Goal: Information Seeking & Learning: Learn about a topic

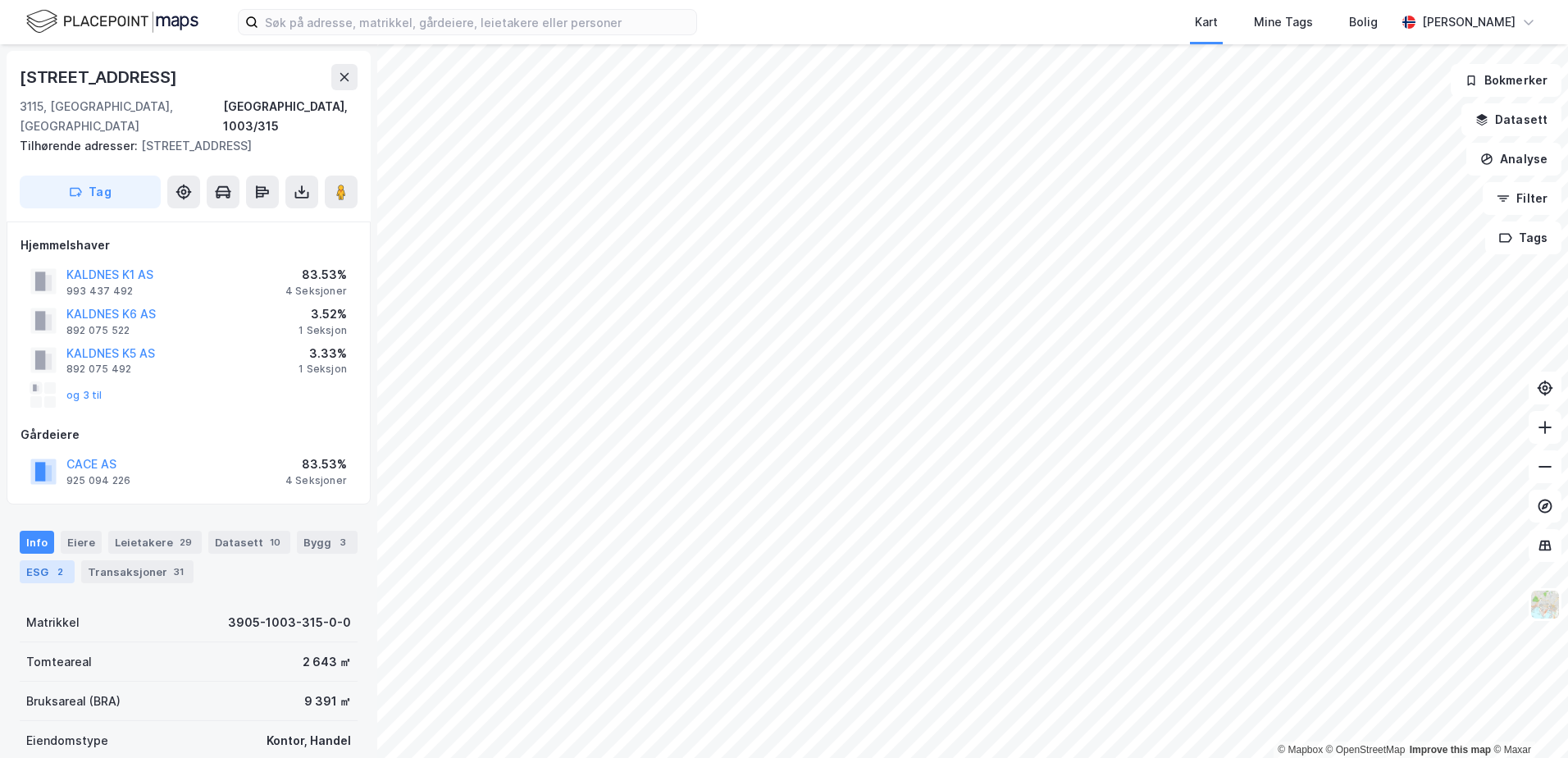
click at [45, 560] on div "ESG 2" at bounding box center [47, 571] width 55 height 23
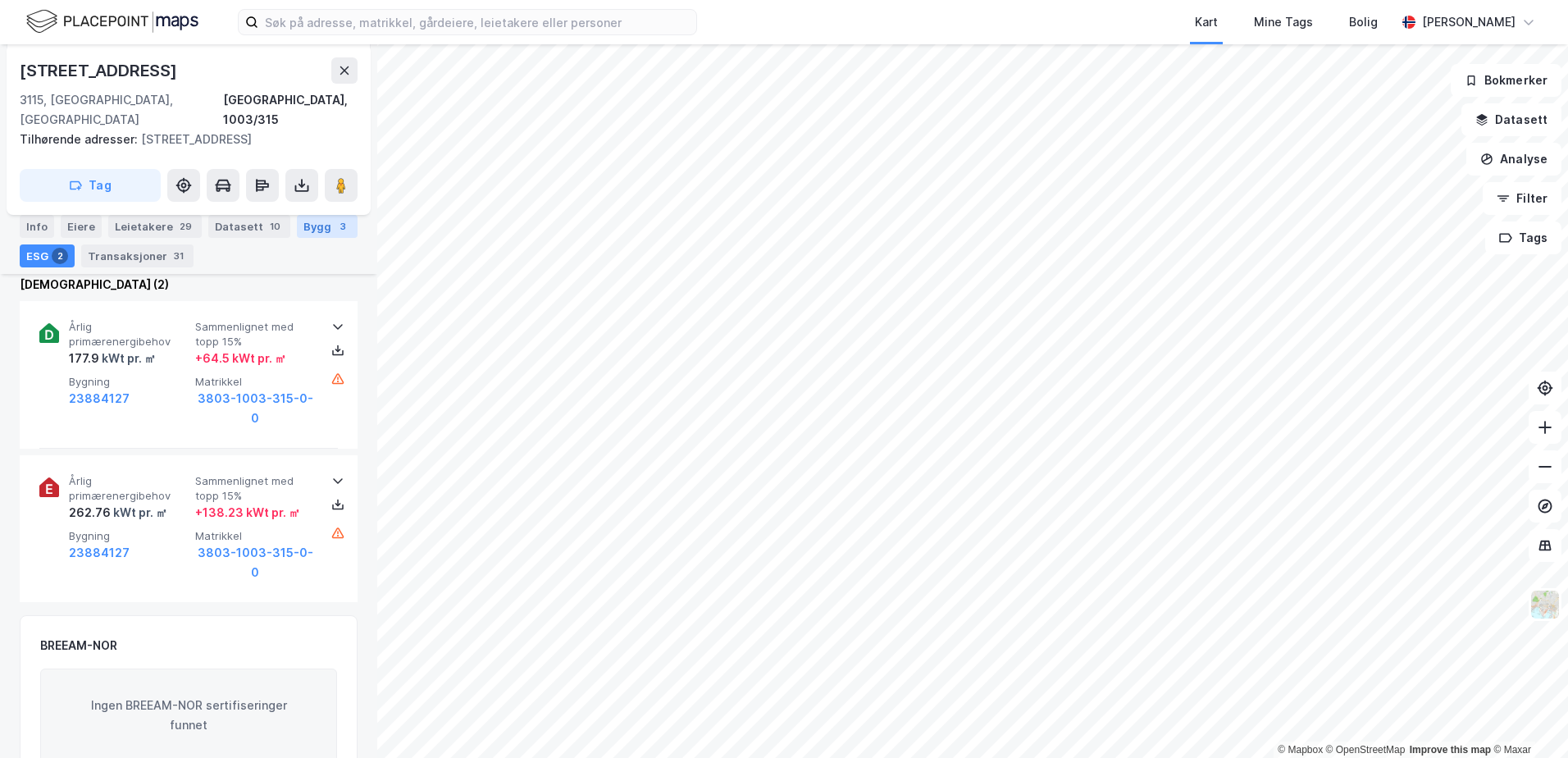
scroll to position [246, 0]
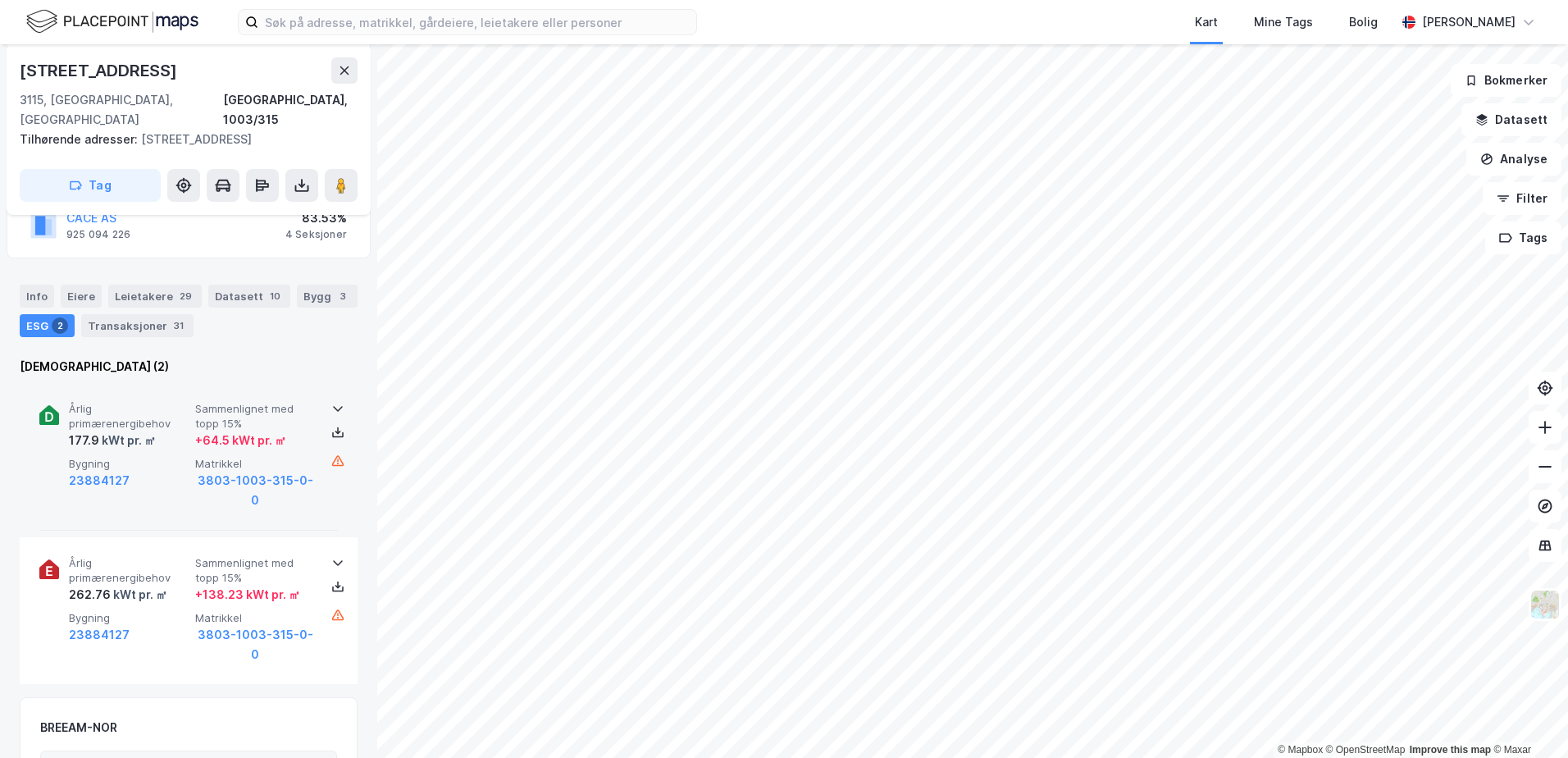
click at [331, 402] on icon at bounding box center [337, 408] width 13 height 13
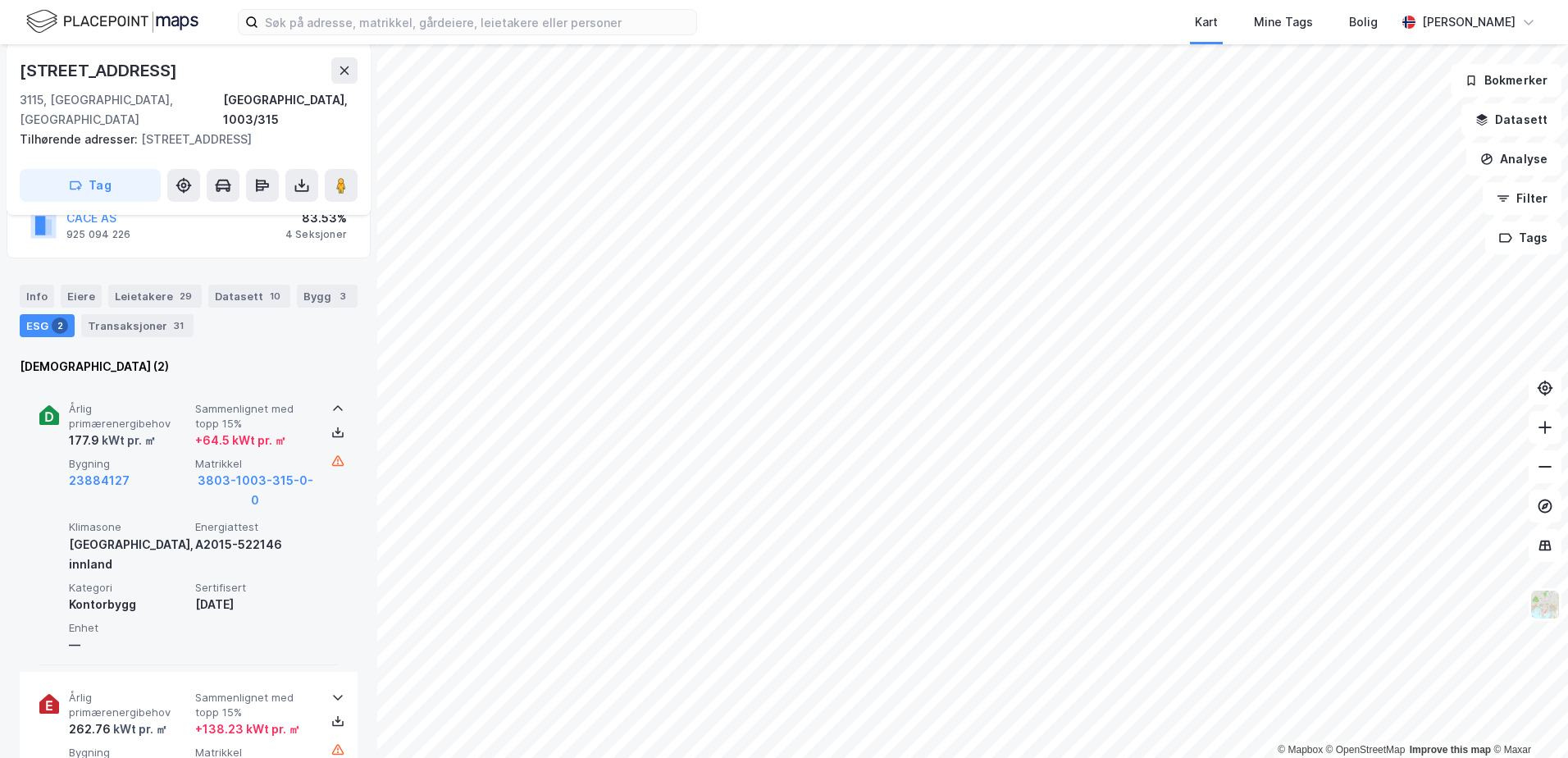
click at [331, 402] on icon at bounding box center [337, 408] width 13 height 13
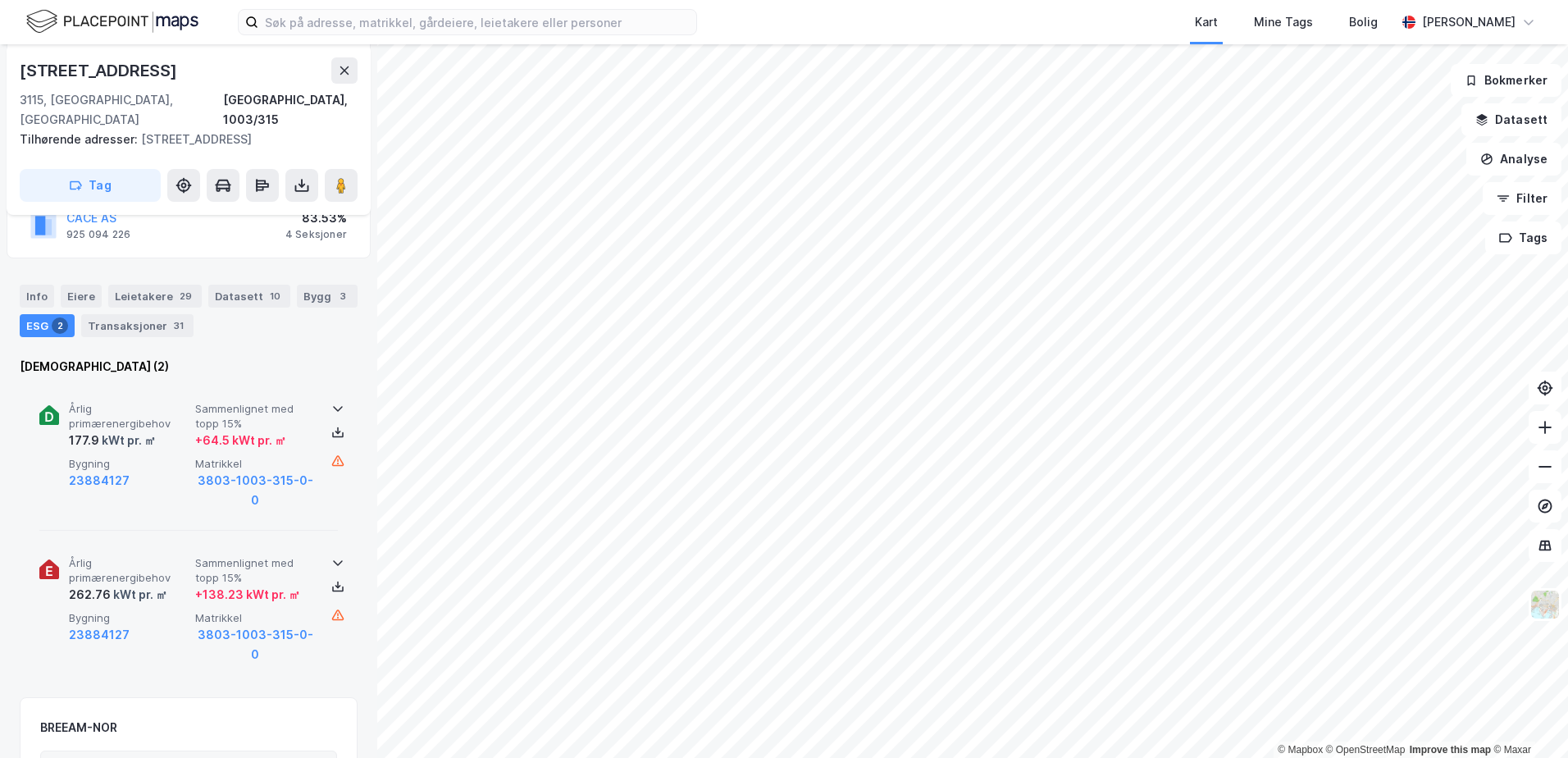
click at [331, 556] on icon at bounding box center [337, 562] width 13 height 13
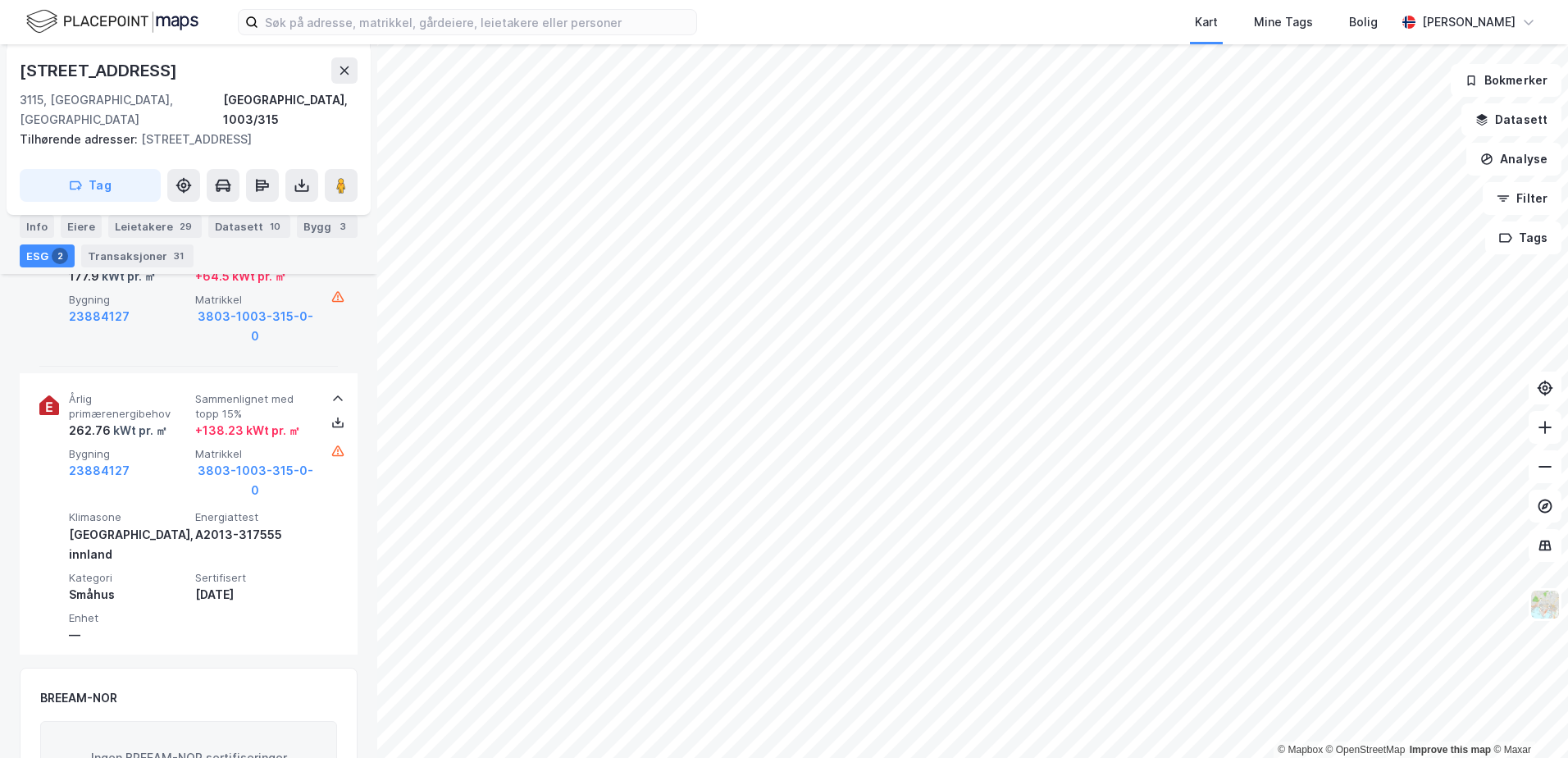
click at [331, 392] on icon at bounding box center [337, 398] width 13 height 13
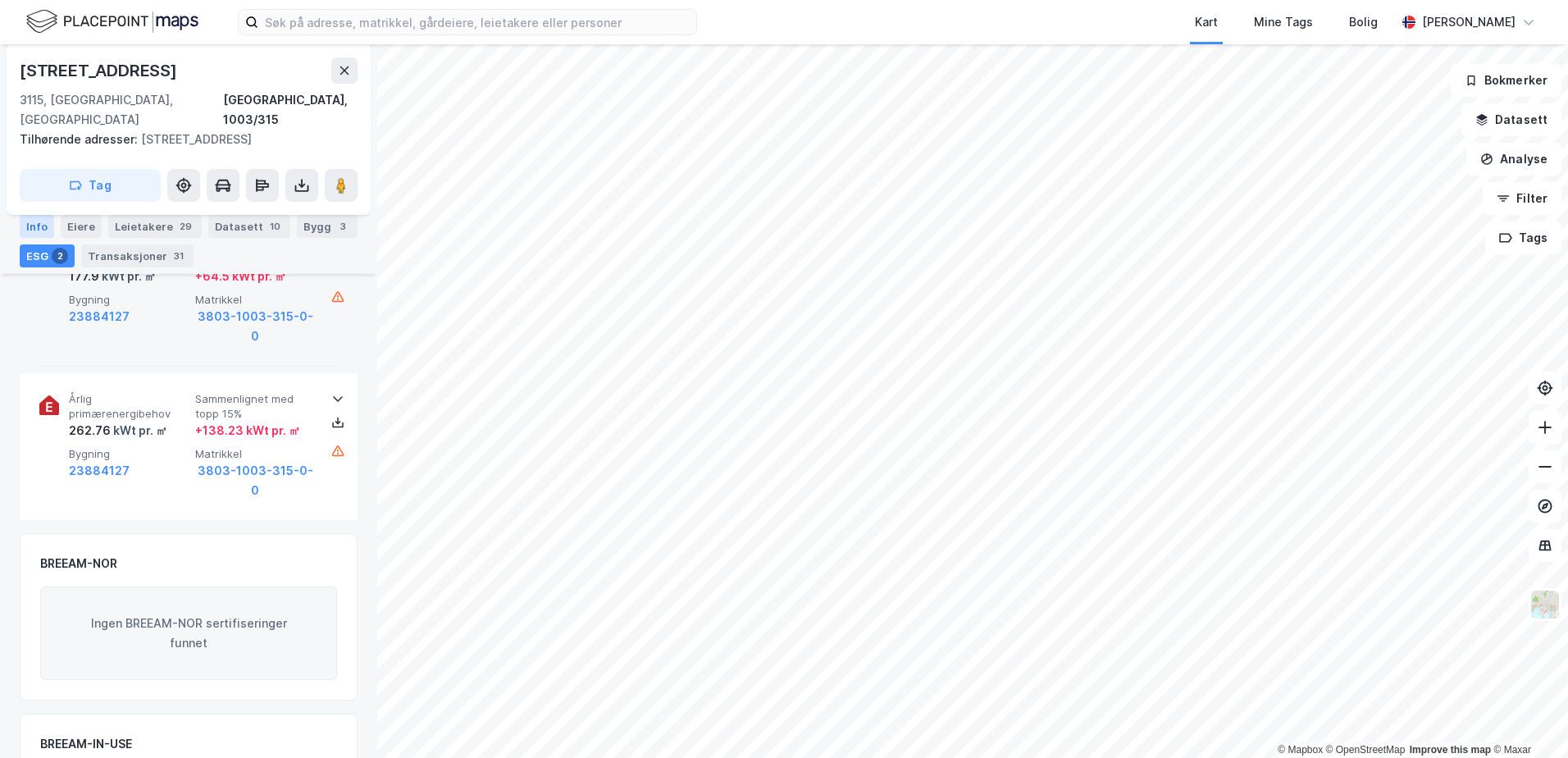
click at [33, 228] on div "Info" at bounding box center [37, 226] width 35 height 23
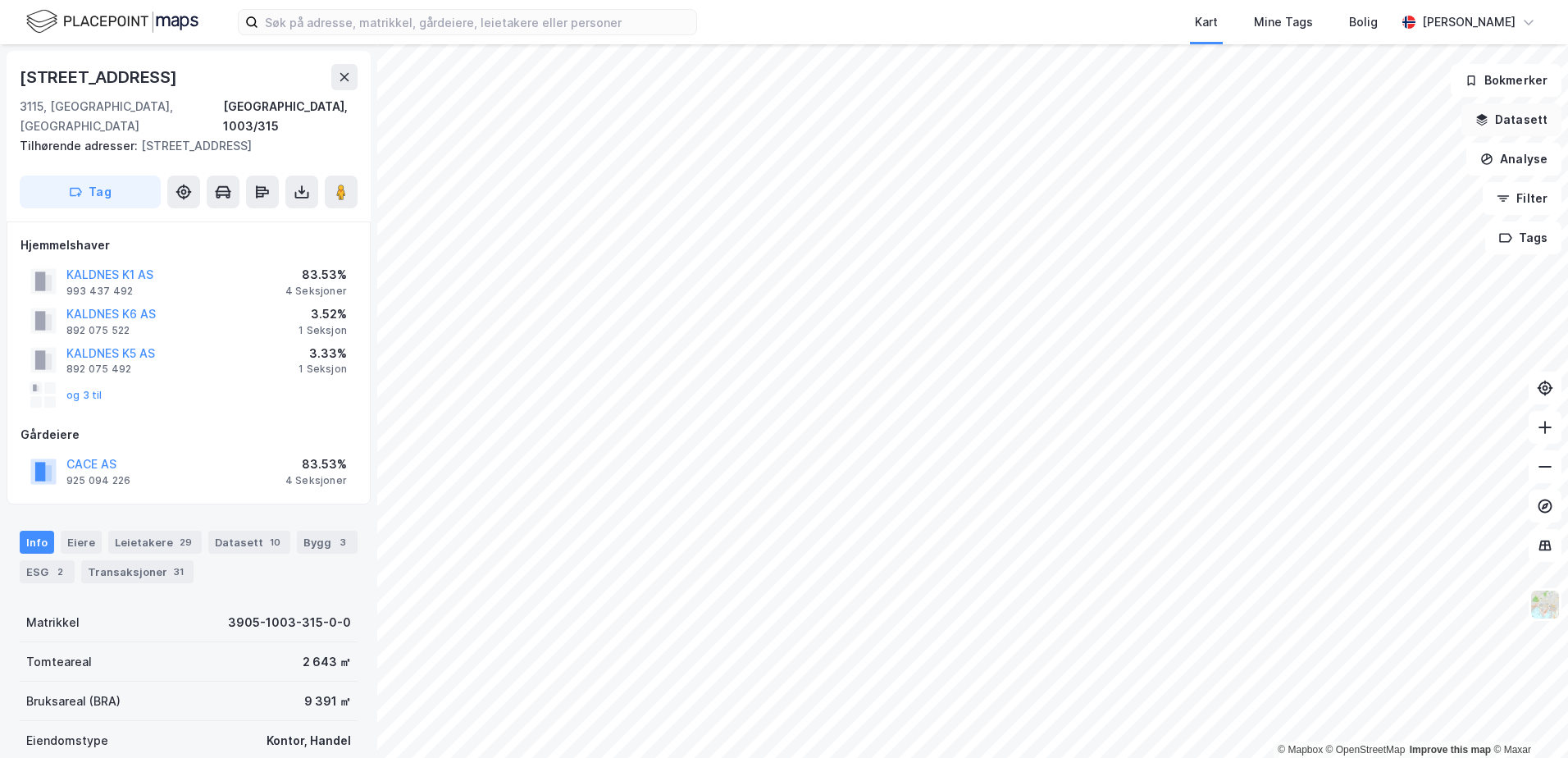
click at [1514, 108] on button "Datasett" at bounding box center [1511, 119] width 100 height 33
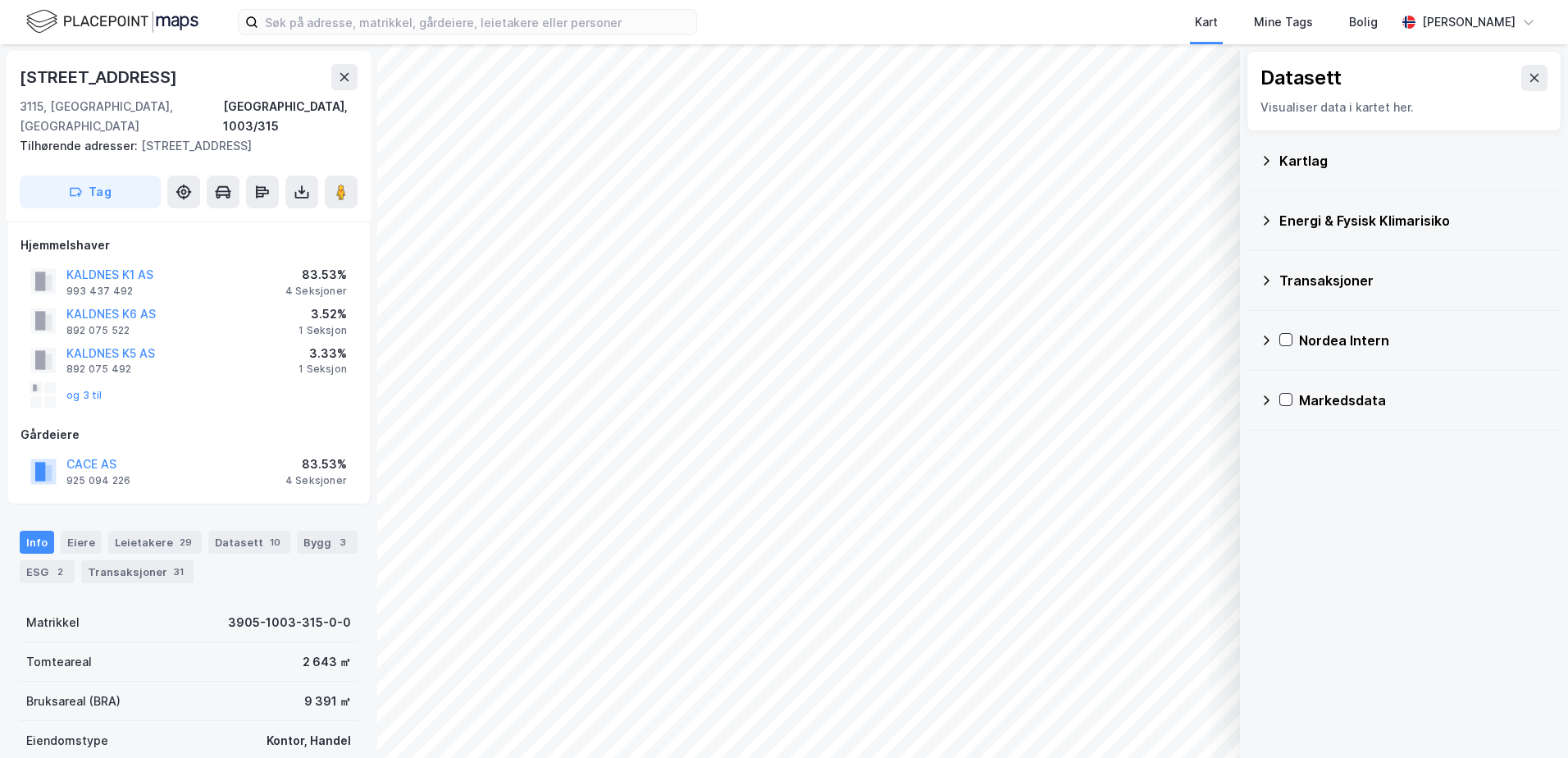
click at [1272, 156] on icon at bounding box center [1266, 160] width 13 height 13
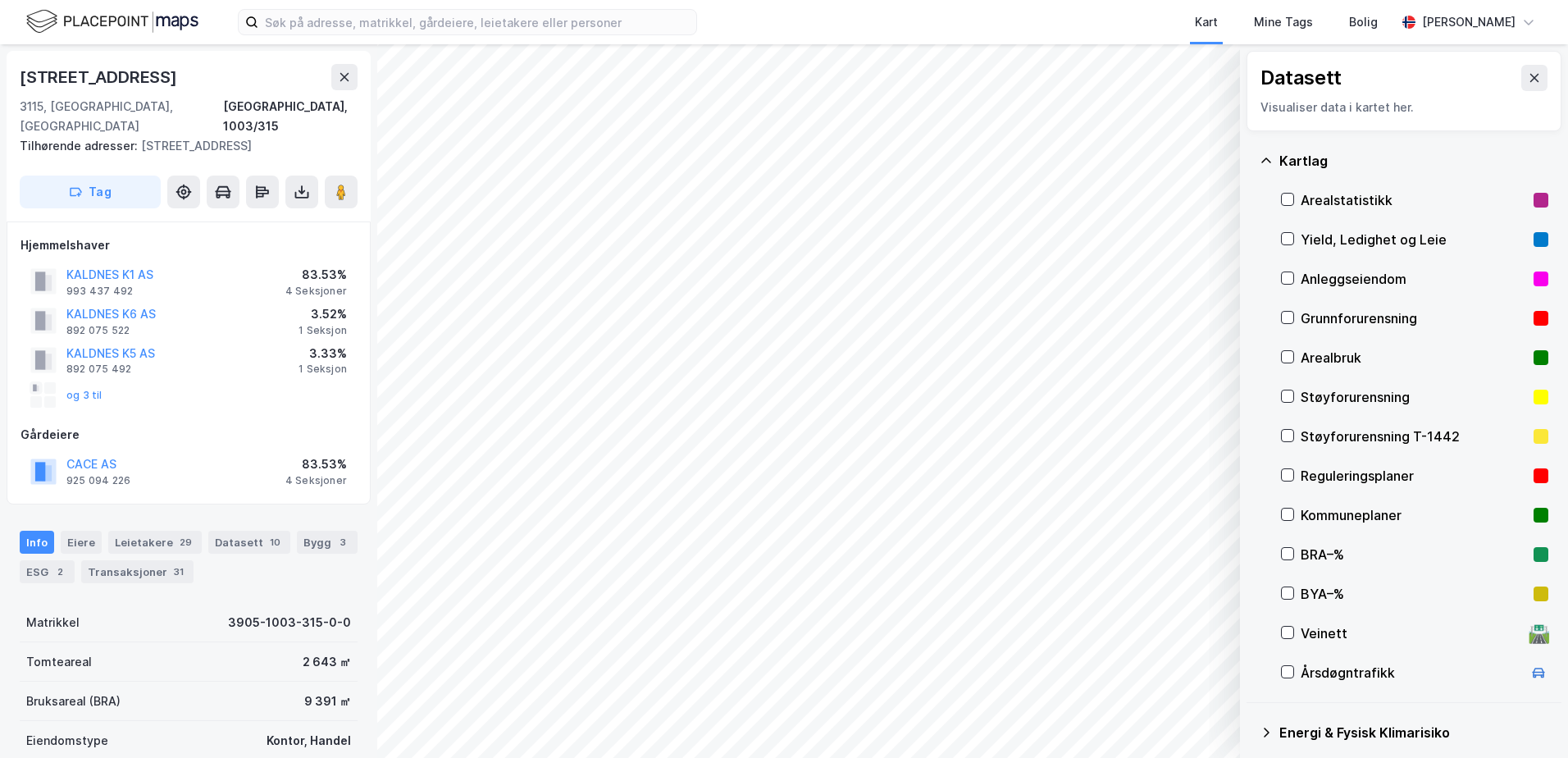
click at [1306, 315] on div "Grunnforurensning" at bounding box center [1414, 318] width 227 height 20
click at [1182, 716] on button "Vis" at bounding box center [1155, 715] width 136 height 26
click at [1207, 673] on icon at bounding box center [1207, 678] width 13 height 13
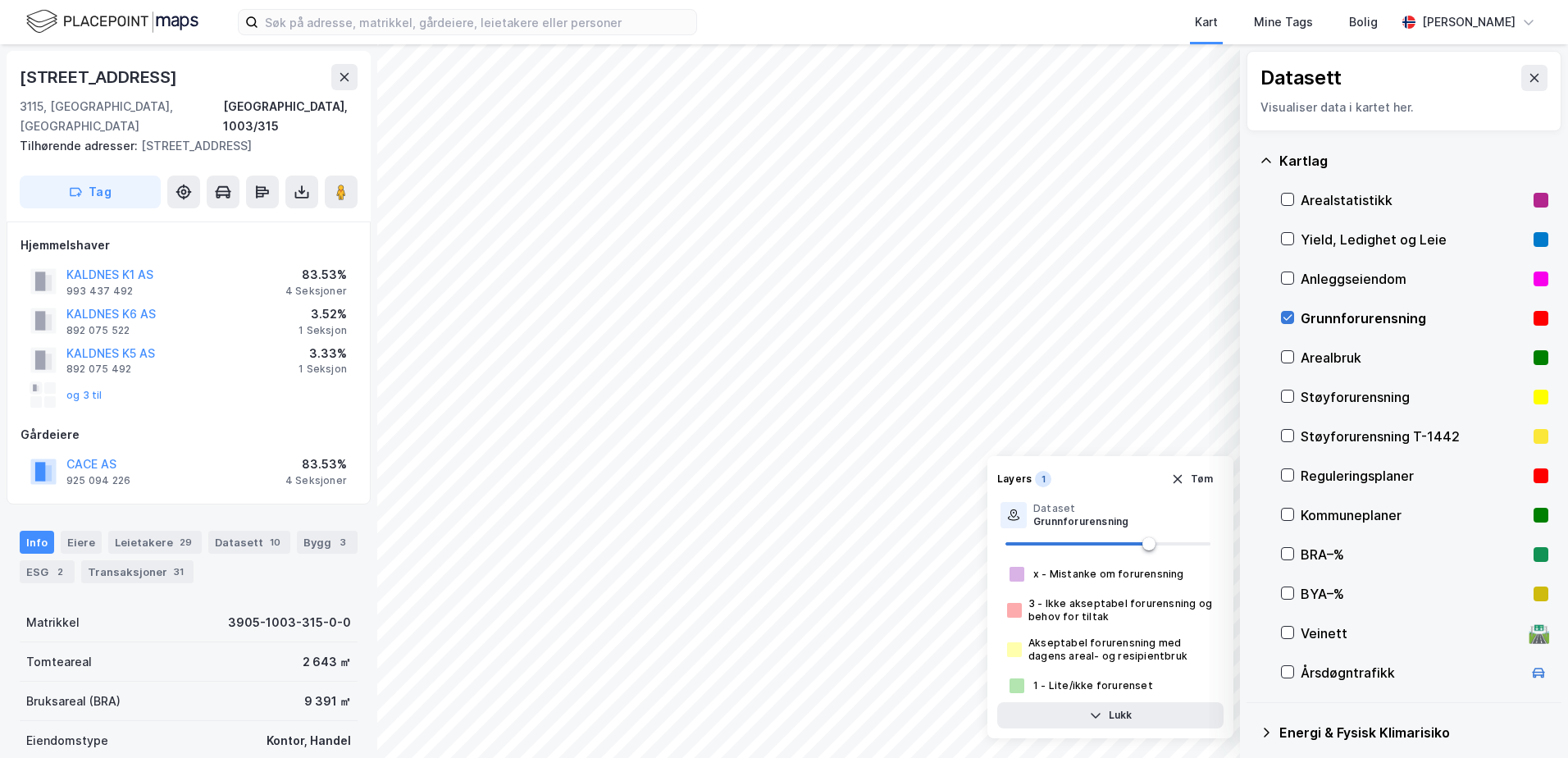
click at [1284, 313] on icon at bounding box center [1287, 317] width 12 height 12
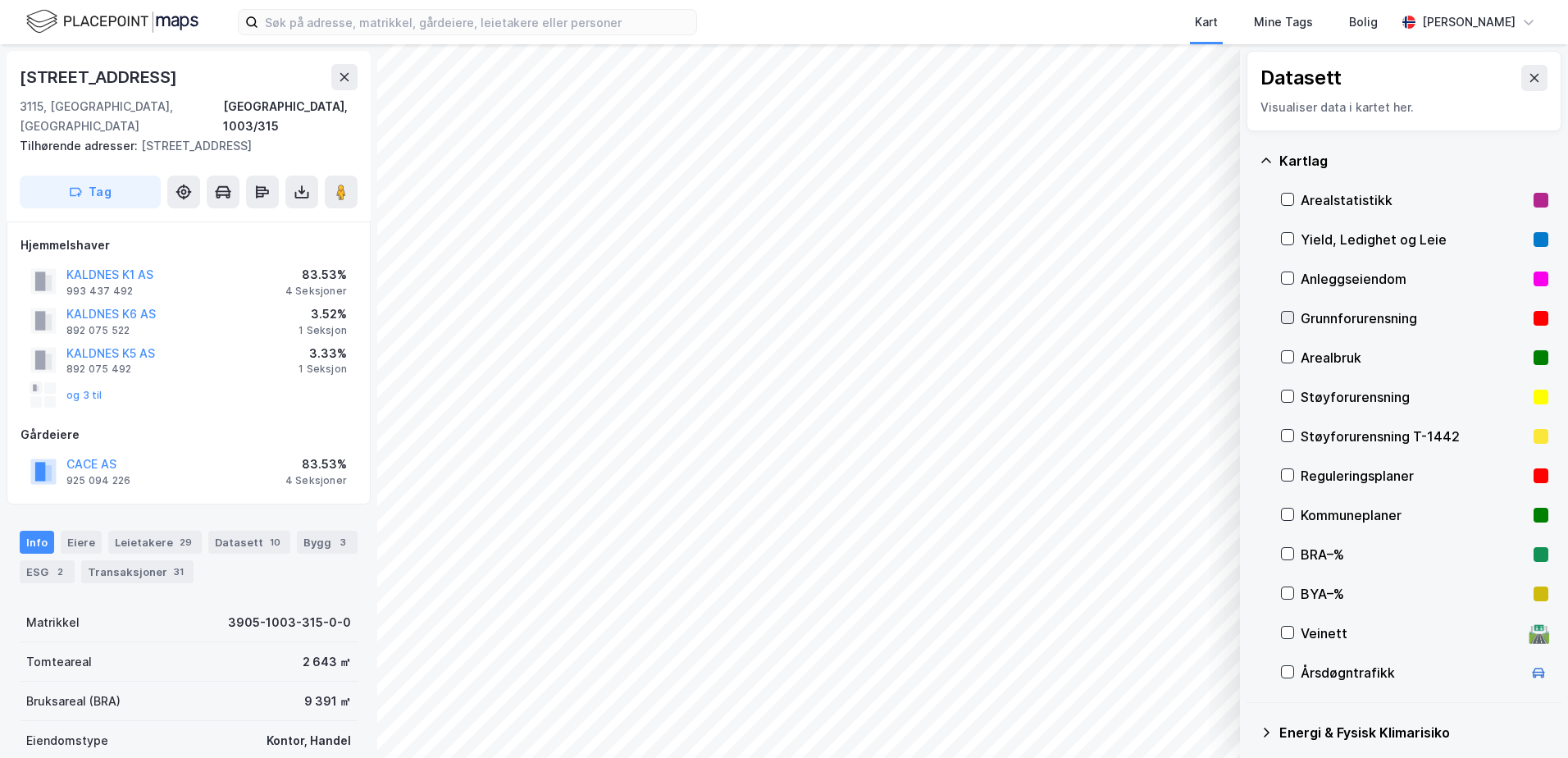
click at [1291, 315] on icon at bounding box center [1287, 318] width 9 height 6
click at [1192, 720] on button "Vis" at bounding box center [1155, 715] width 136 height 26
click at [1207, 671] on button at bounding box center [1207, 678] width 26 height 26
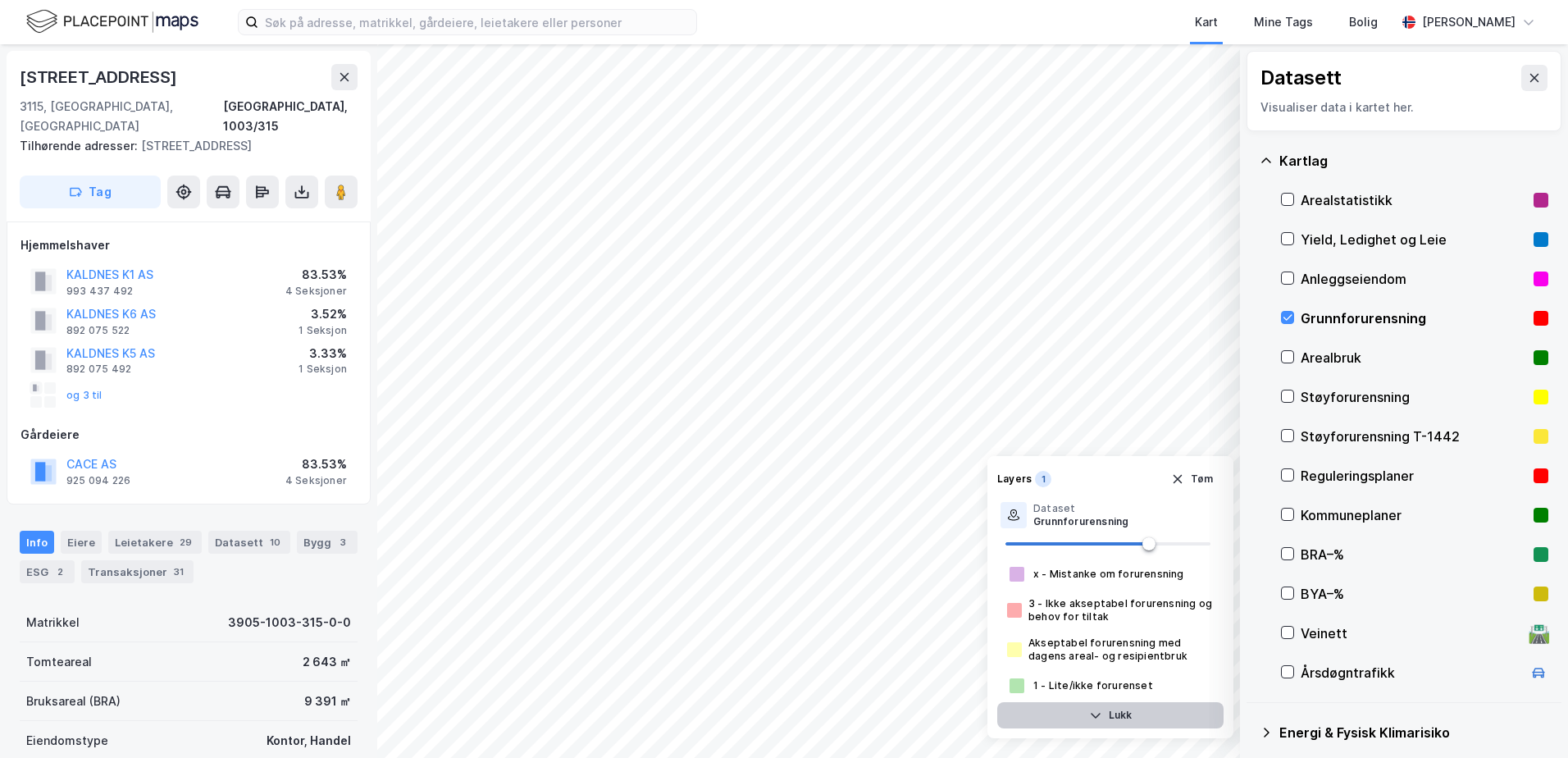
click at [1192, 716] on button "Lukk" at bounding box center [1110, 715] width 227 height 26
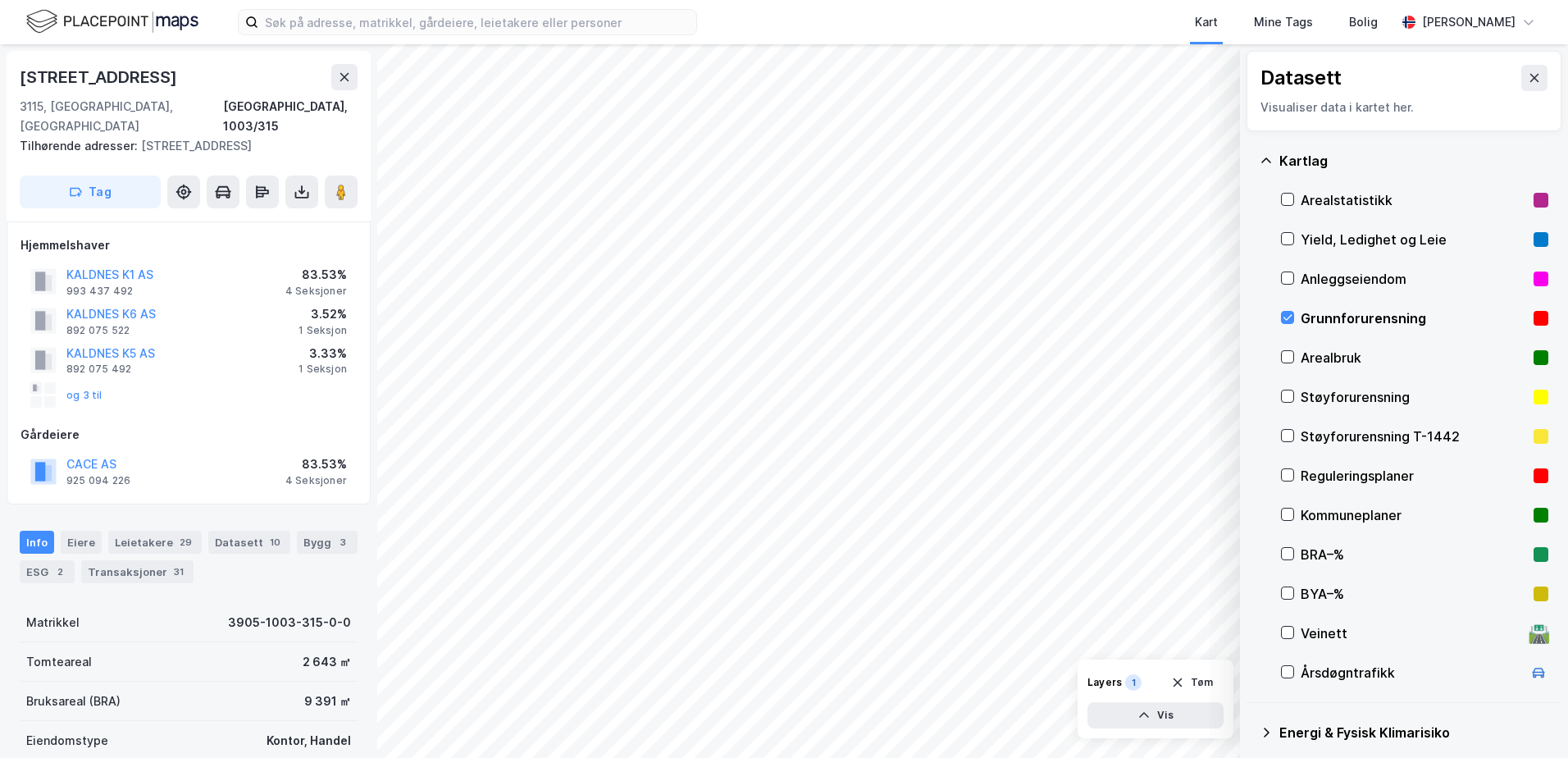
click at [1307, 316] on div "Grunnforurensning" at bounding box center [1414, 318] width 227 height 20
click at [1265, 164] on icon at bounding box center [1266, 160] width 13 height 13
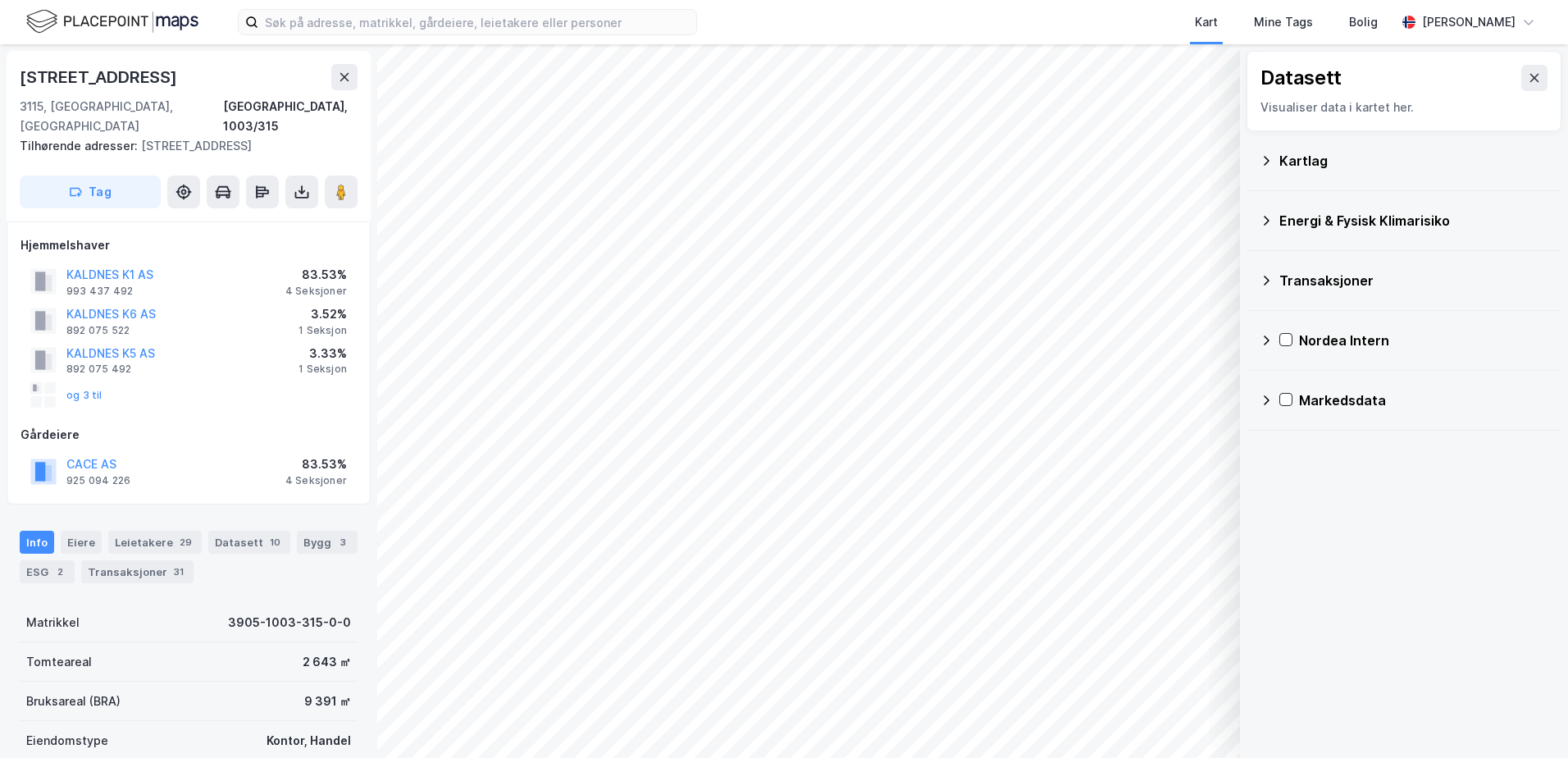
click at [1330, 223] on div "Energi & Fysisk Klimarisiko" at bounding box center [1414, 221] width 269 height 20
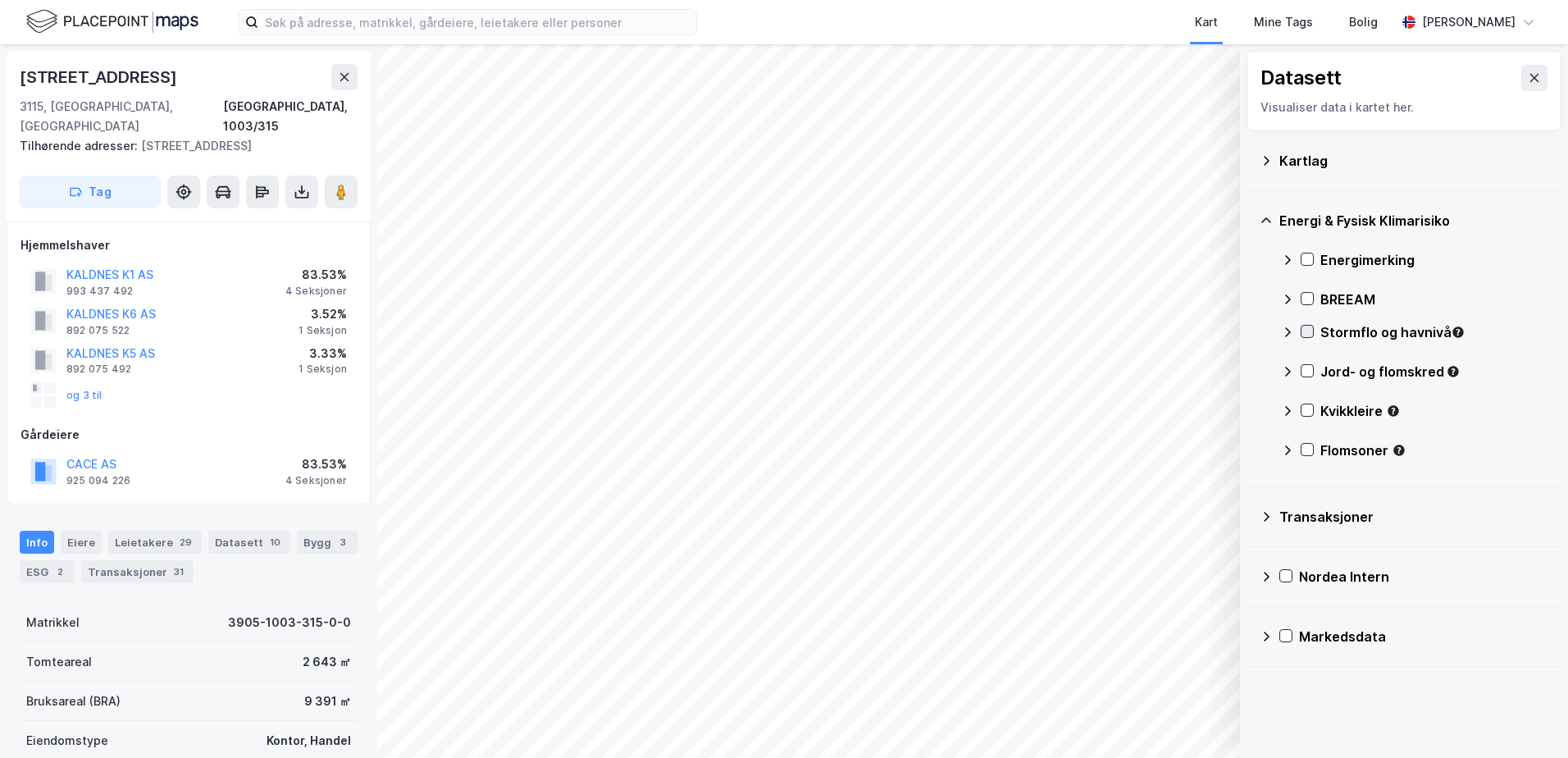
click at [1308, 325] on icon at bounding box center [1307, 331] width 12 height 12
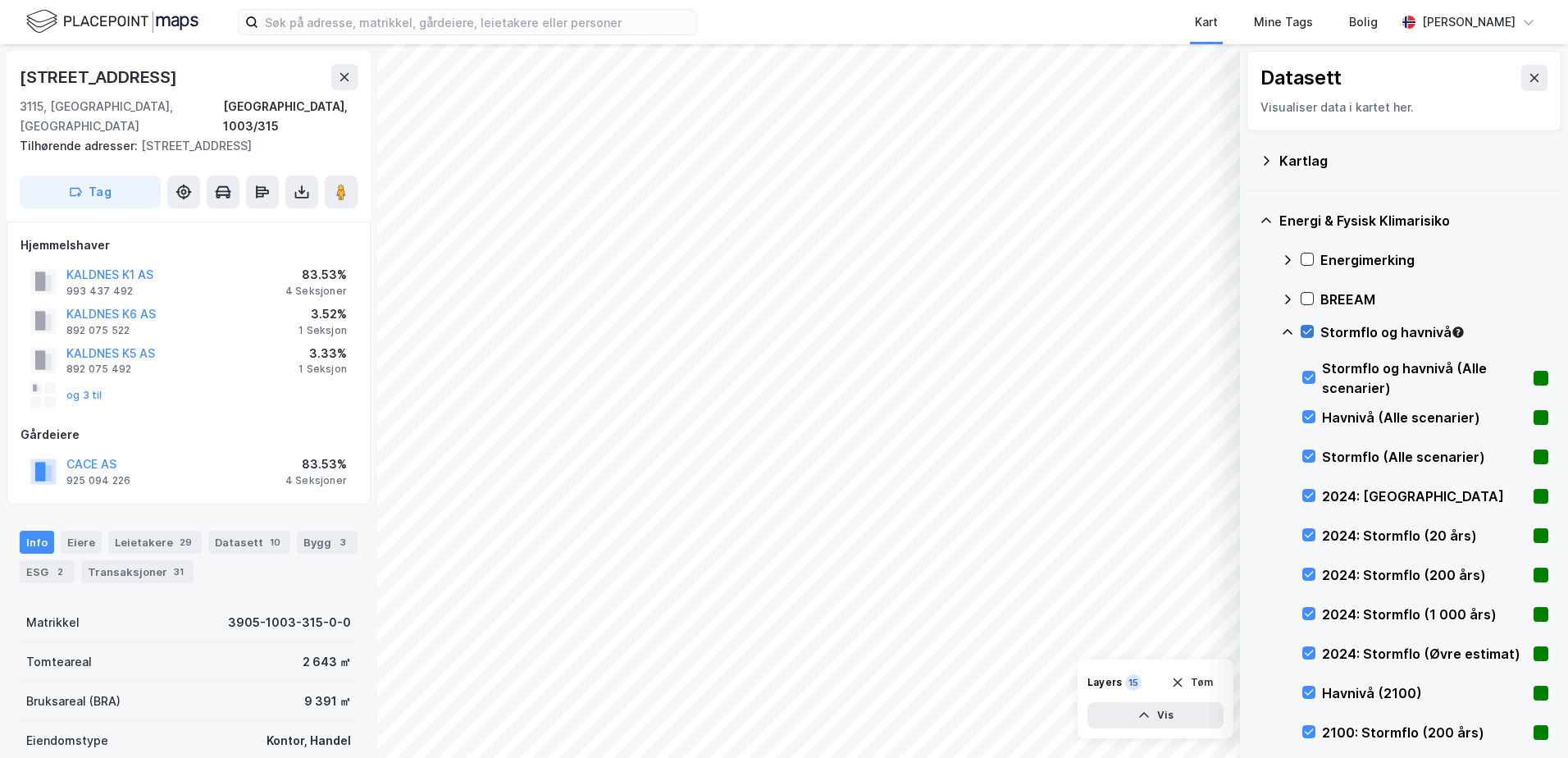
click at [1302, 330] on icon at bounding box center [1307, 331] width 12 height 12
click at [1281, 331] on icon at bounding box center [1287, 331] width 13 height 13
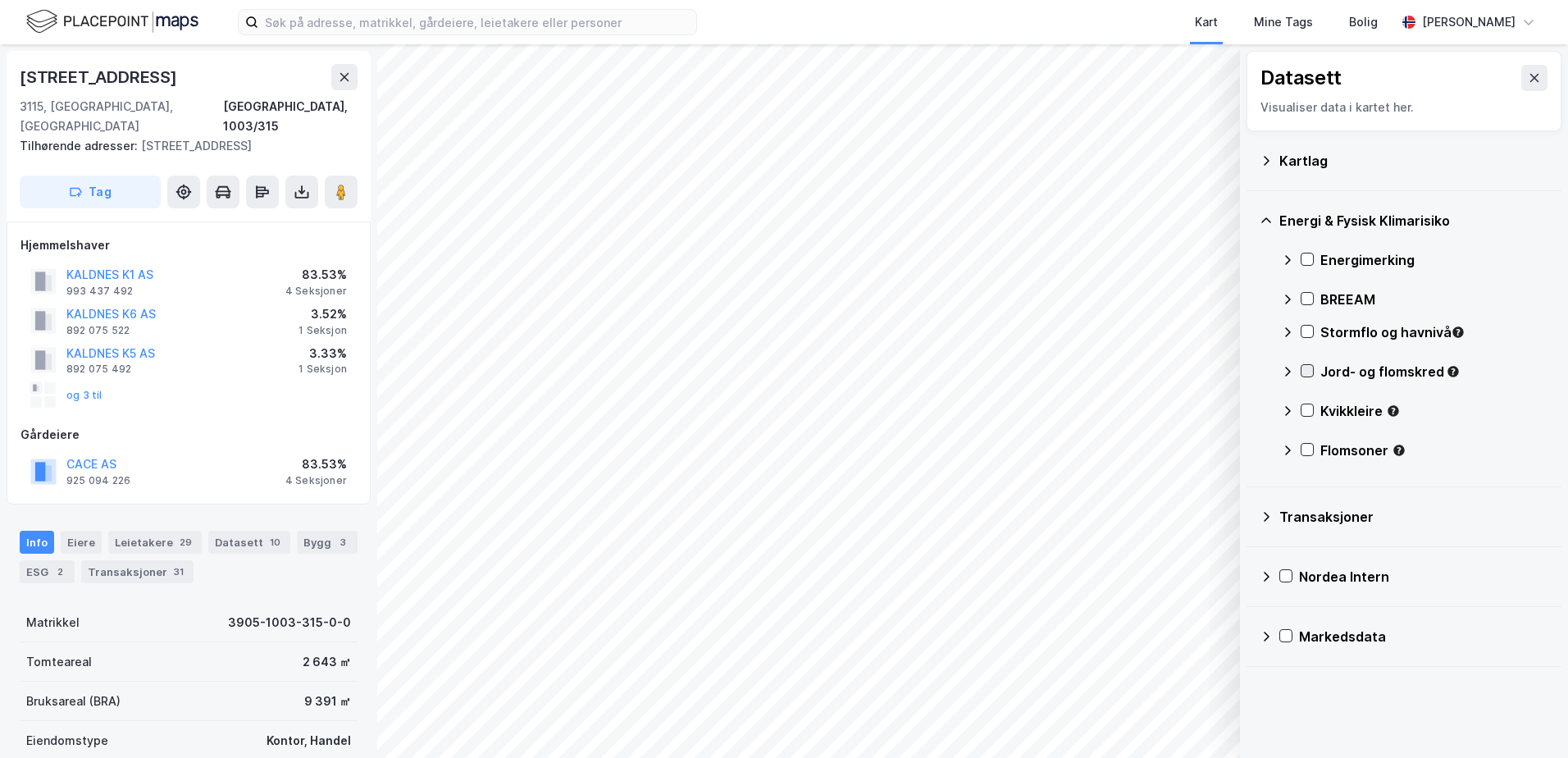
click at [1307, 371] on icon at bounding box center [1307, 371] width 12 height 12
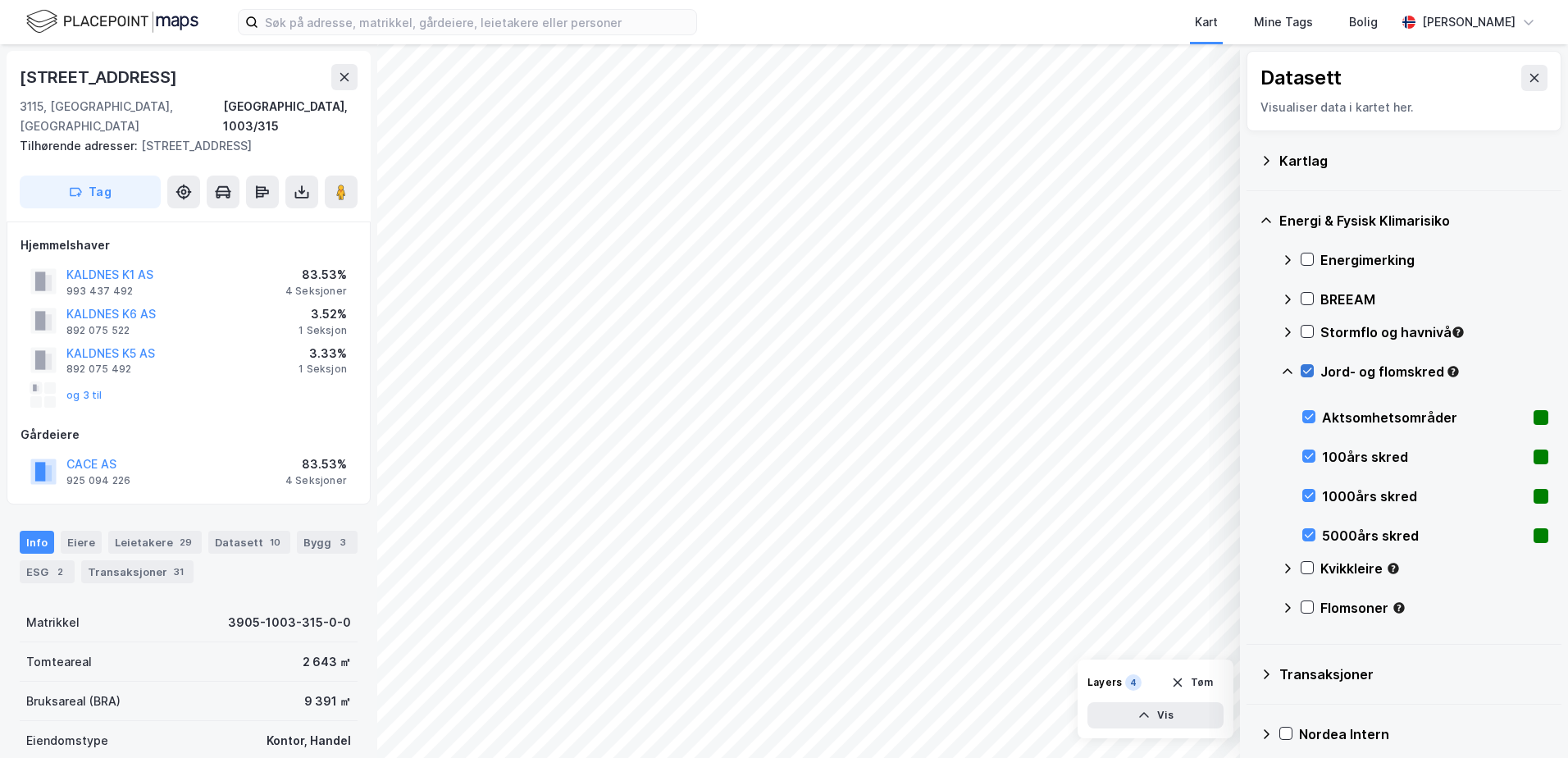
click at [1307, 371] on icon at bounding box center [1307, 371] width 12 height 12
click at [1286, 371] on icon at bounding box center [1287, 371] width 13 height 13
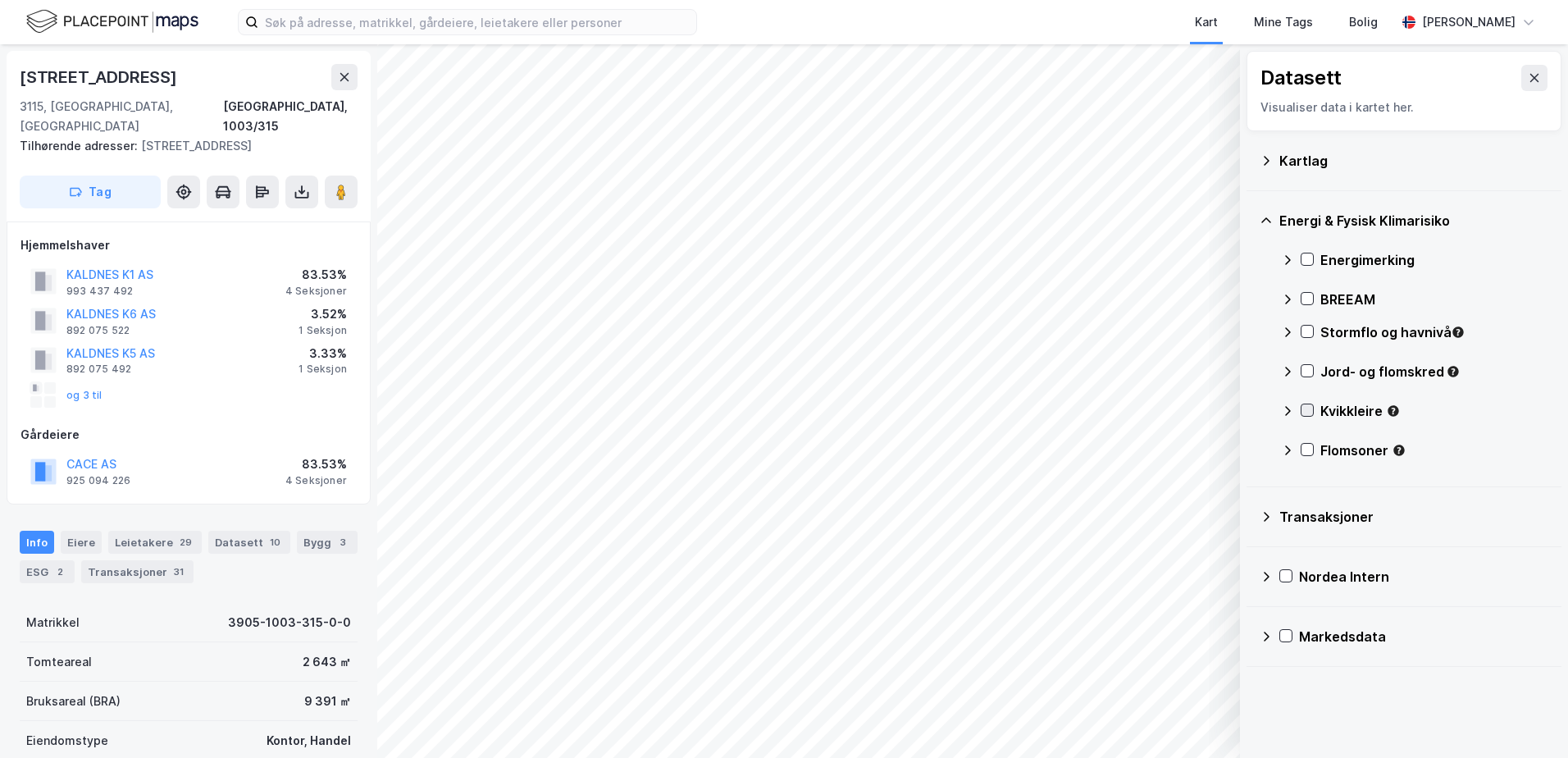
click at [1303, 410] on icon at bounding box center [1307, 410] width 12 height 12
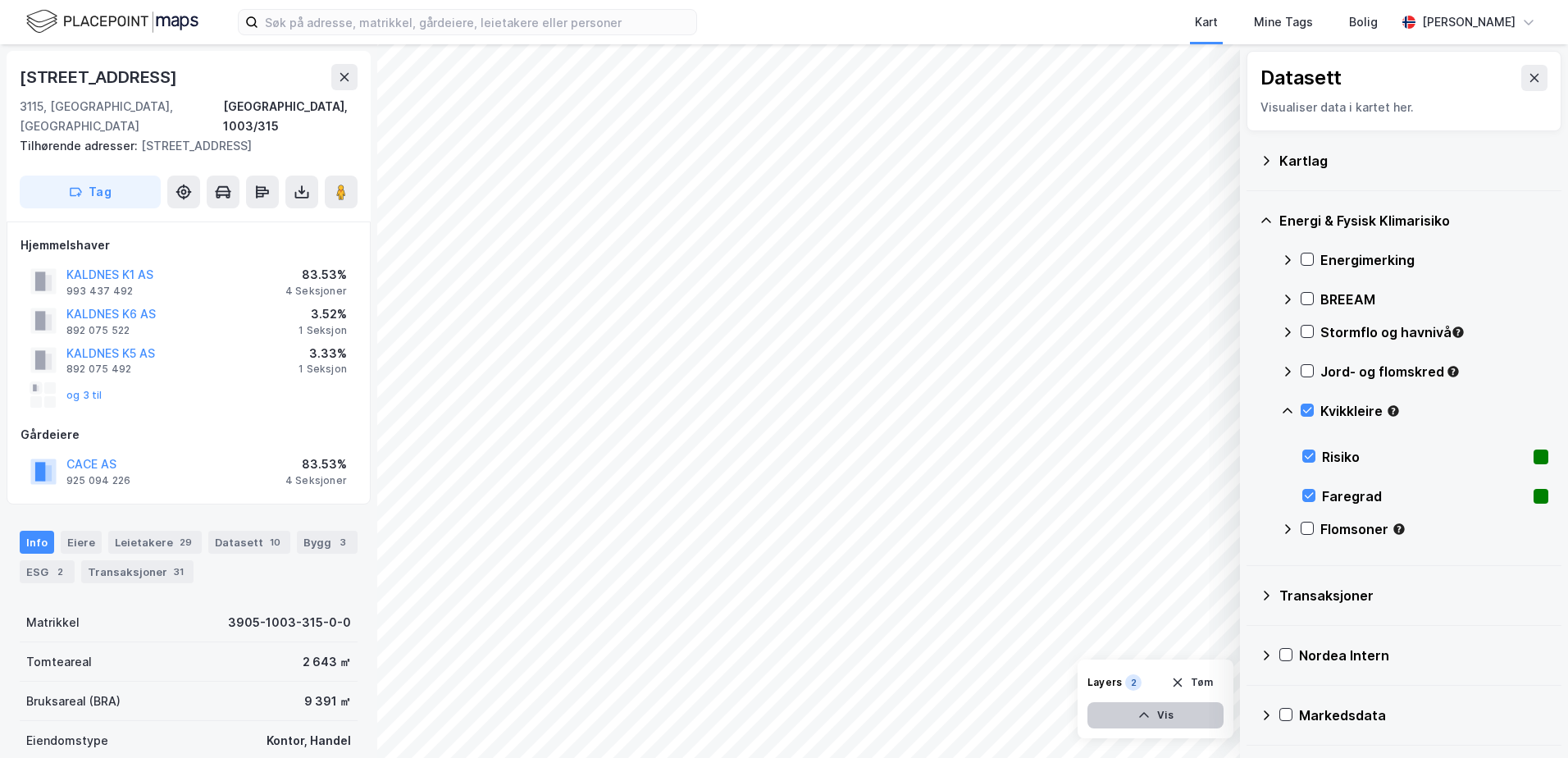
click at [1210, 710] on button "Vis" at bounding box center [1155, 715] width 136 height 26
click at [1212, 642] on icon at bounding box center [1207, 639] width 13 height 13
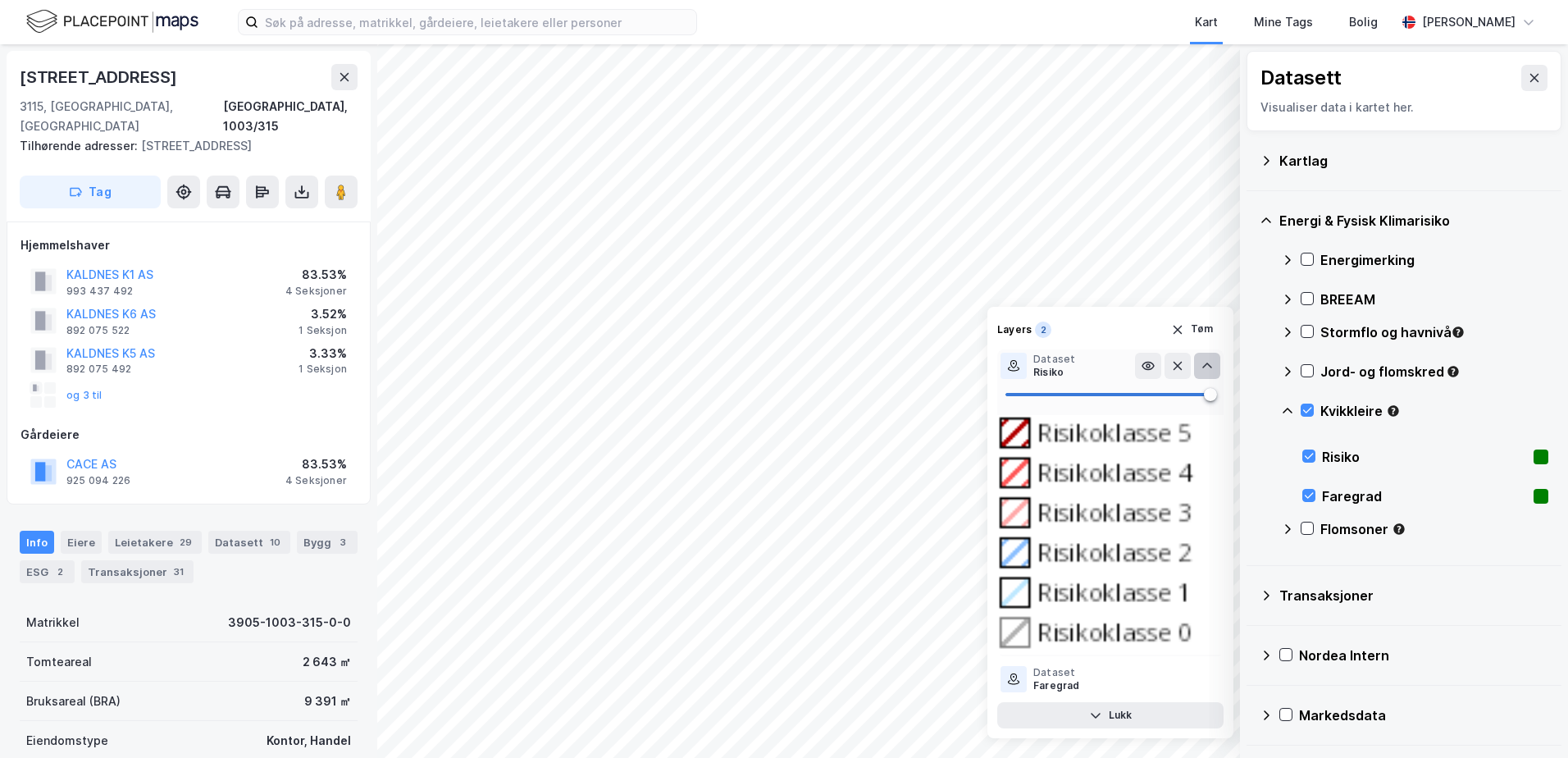
click at [1208, 367] on icon at bounding box center [1207, 365] width 13 height 13
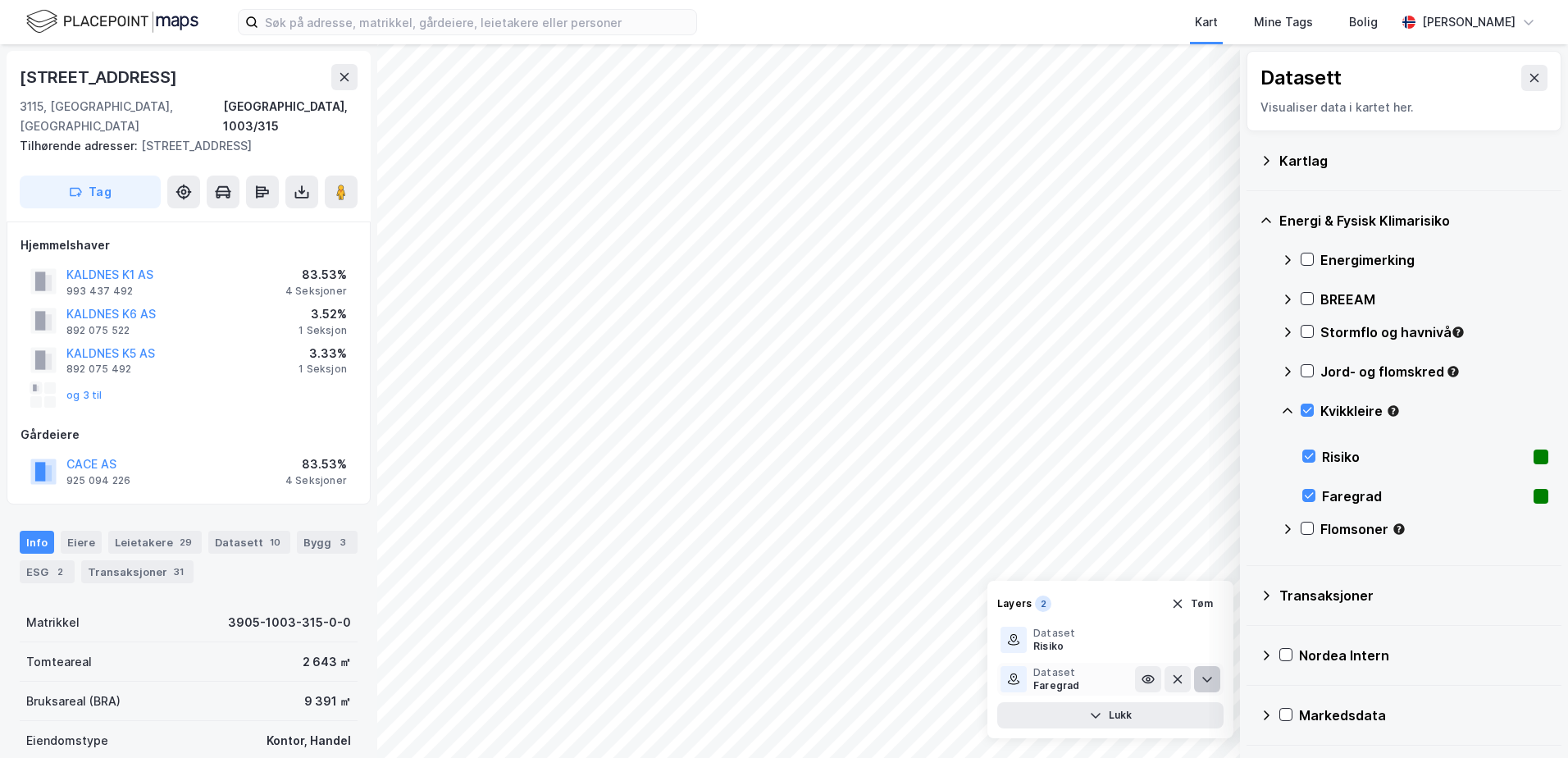
click at [1202, 678] on icon at bounding box center [1207, 678] width 13 height 13
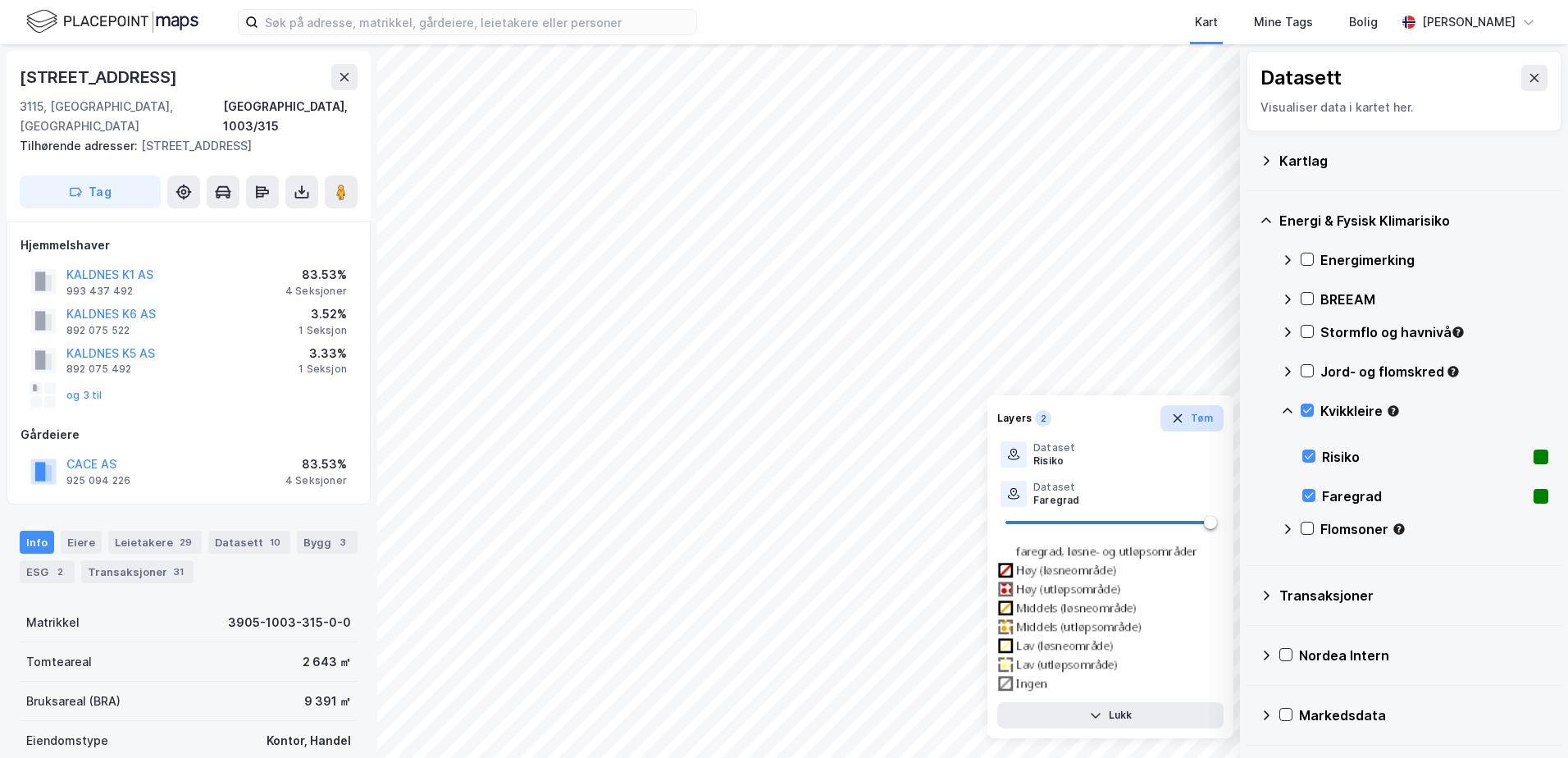
click at [1209, 427] on button "Tøm" at bounding box center [1191, 418] width 63 height 26
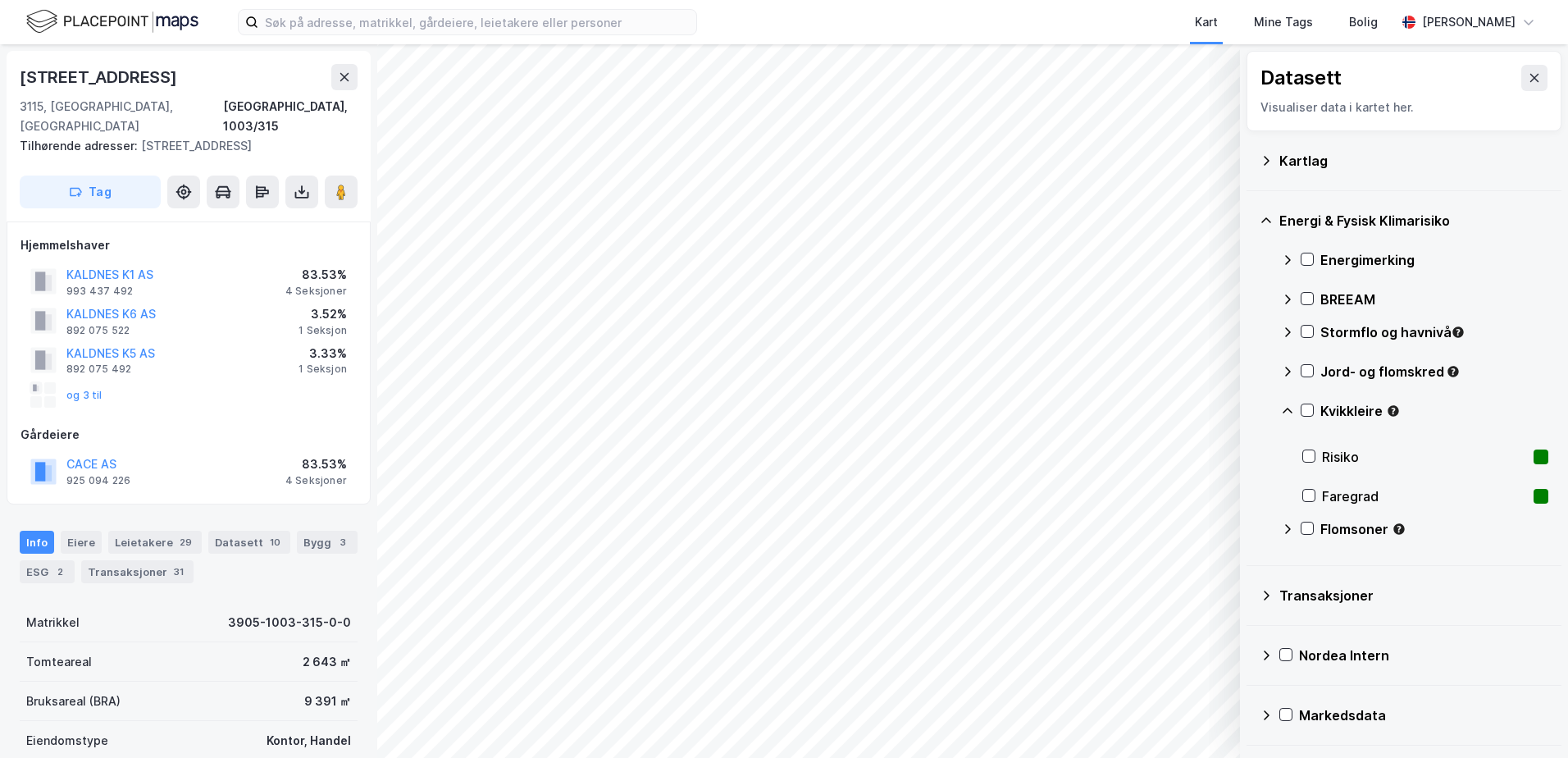
click at [1291, 409] on icon at bounding box center [1287, 410] width 13 height 13
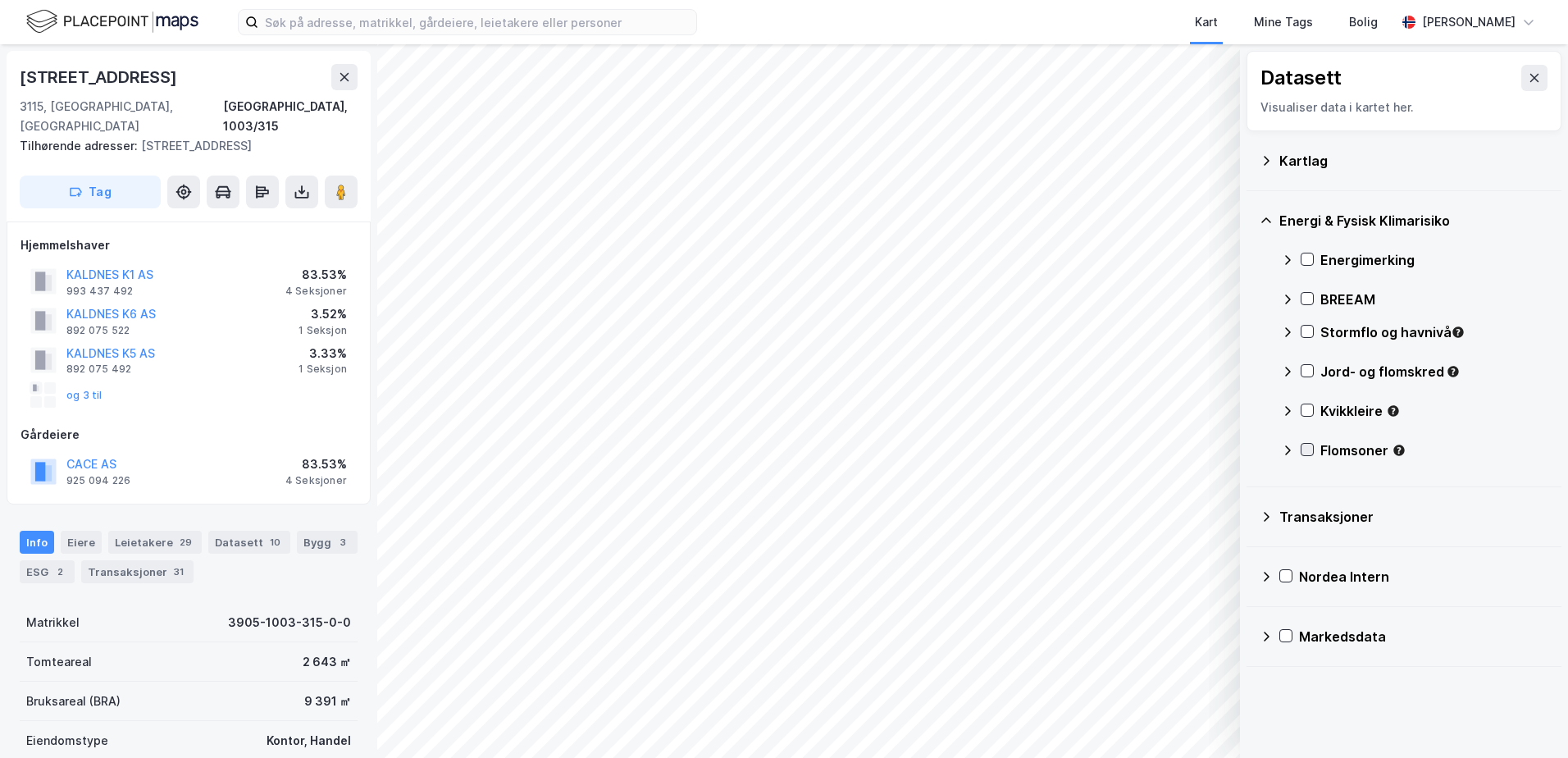
click at [1304, 447] on icon at bounding box center [1307, 450] width 12 height 12
